Goal: Task Accomplishment & Management: Manage account settings

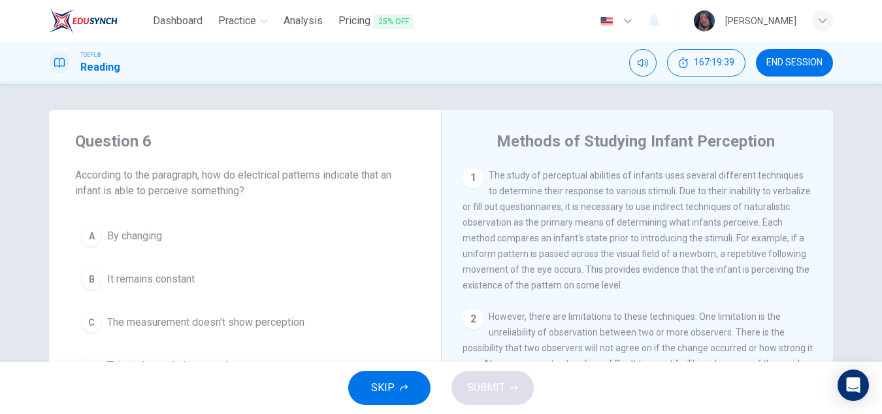
scroll to position [252, 0]
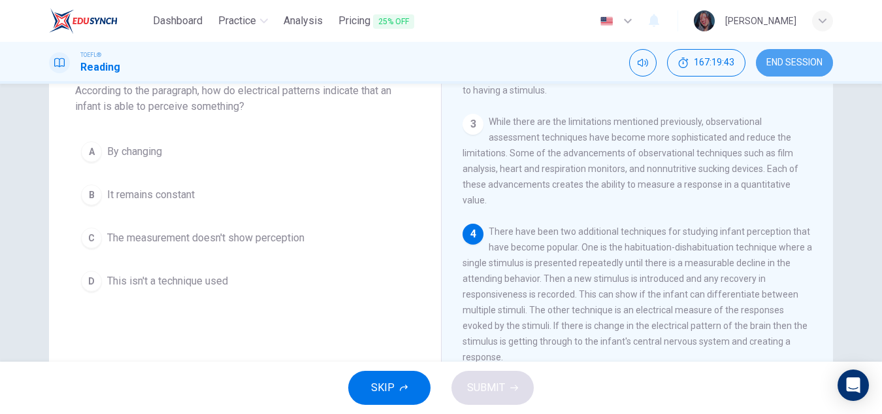
click at [816, 64] on span "END SESSION" at bounding box center [795, 63] width 56 height 10
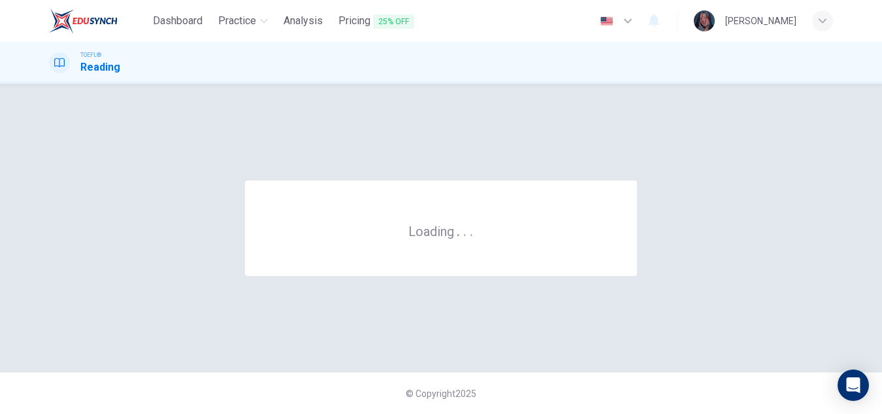
scroll to position [0, 0]
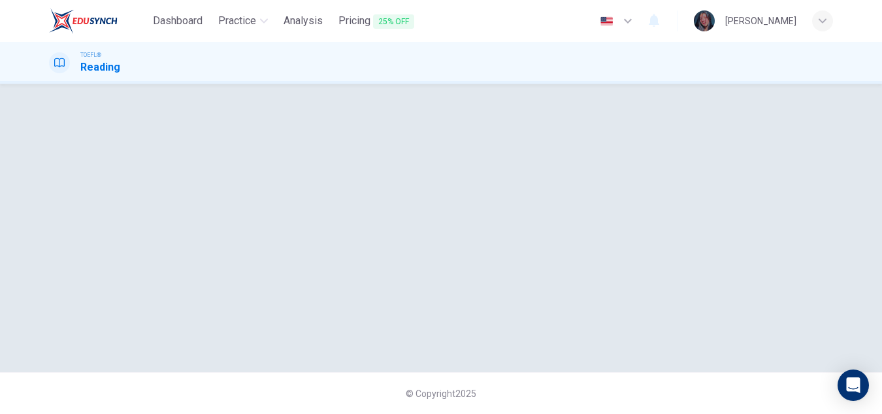
click at [802, 13] on div "[PERSON_NAME]" at bounding box center [763, 20] width 139 height 21
